Goal: Information Seeking & Learning: Learn about a topic

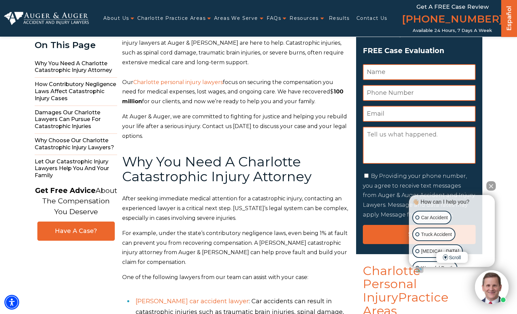
scroll to position [82, 0]
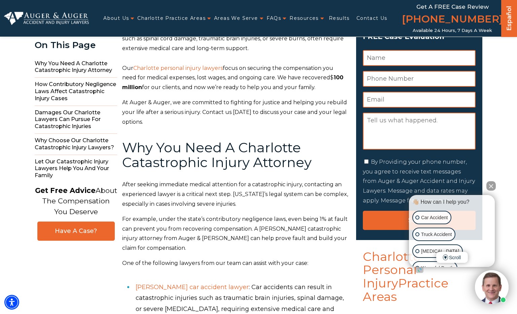
click at [490, 187] on button "Close Intaker Chat Widget" at bounding box center [491, 185] width 9 height 9
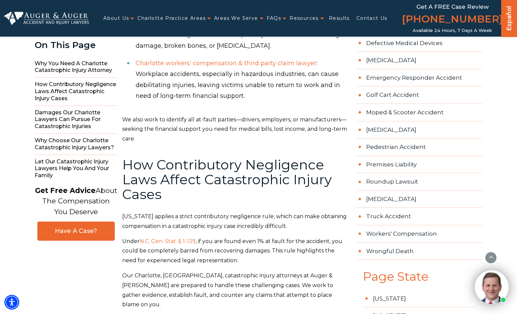
scroll to position [569, 0]
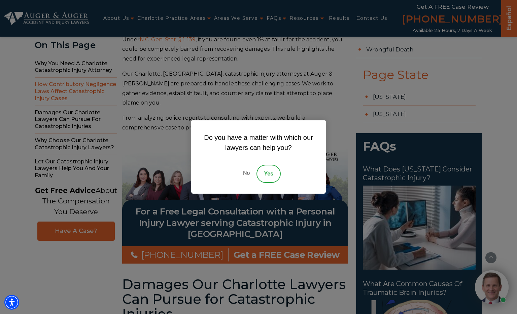
click at [248, 173] on link "No" at bounding box center [246, 174] width 20 height 18
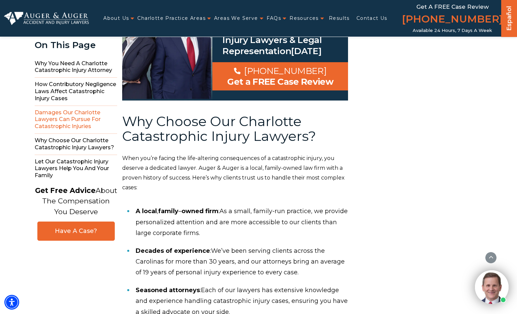
scroll to position [1411, 0]
